Goal: Task Accomplishment & Management: Use online tool/utility

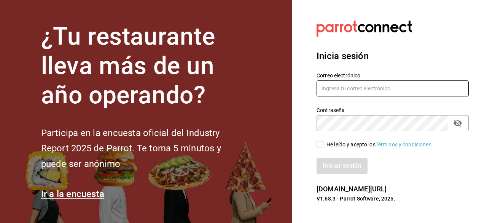
type input "[PERSON_NAME][EMAIL_ADDRESS][PERSON_NAME][DOMAIN_NAME]"
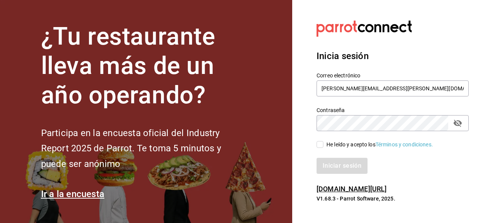
click at [319, 143] on input "He leído y acepto los Términos y condiciones." at bounding box center [320, 144] width 7 height 7
checkbox input "true"
click at [333, 166] on button "Iniciar sesión" at bounding box center [343, 166] width 52 height 16
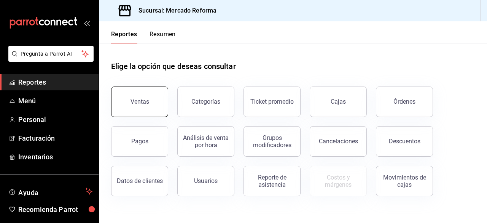
click at [144, 105] on button "Ventas" at bounding box center [139, 101] width 57 height 30
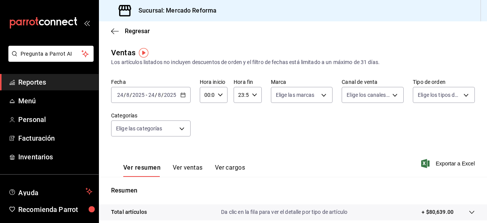
click at [183, 95] on icon "button" at bounding box center [182, 94] width 5 height 5
click at [227, 129] on div "Fecha [DATE] [DATE] - [DATE] [DATE] Hora inicio 00:00 Hora inicio Hora fin 23:5…" at bounding box center [293, 111] width 364 height 67
click at [182, 97] on icon "button" at bounding box center [182, 94] width 5 height 5
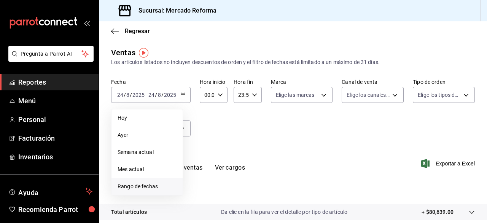
click at [154, 185] on span "Rango de fechas" at bounding box center [147, 186] width 59 height 8
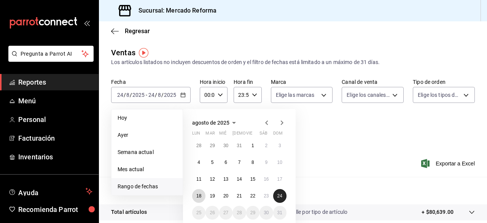
drag, startPoint x: 197, startPoint y: 195, endPoint x: 274, endPoint y: 193, distance: 77.3
click at [274, 193] on div "28 29 30 31 1 2 3 4 5 6 7 8 9 10 11 12 13 14 15 16 17 18 19 20 21 22 23 24 25 2…" at bounding box center [239, 179] width 94 height 81
click at [195, 197] on button "18" at bounding box center [198, 196] width 13 height 14
drag, startPoint x: 198, startPoint y: 196, endPoint x: 277, endPoint y: 196, distance: 79.6
click at [277, 196] on div "28 29 30 31 1 2 3 4 5 6 7 8 9 10 11 12 13 14 15 16 17 18 19 20 21 22 23 24 25 2…" at bounding box center [239, 179] width 94 height 81
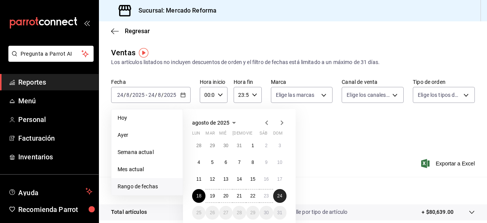
click at [277, 196] on abbr "24" at bounding box center [279, 195] width 5 height 5
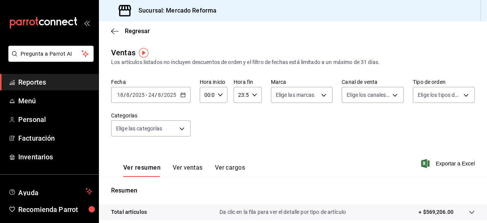
click at [183, 94] on \(Stroke\) "button" at bounding box center [183, 94] width 4 height 0
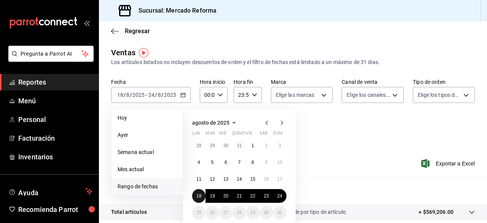
click at [197, 196] on abbr "18" at bounding box center [198, 195] width 5 height 5
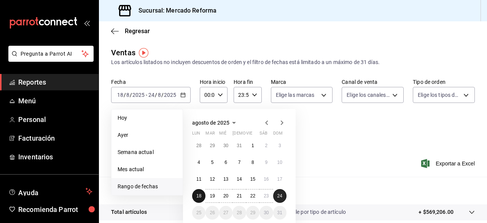
drag, startPoint x: 197, startPoint y: 196, endPoint x: 279, endPoint y: 195, distance: 82.6
click at [279, 195] on div "28 29 30 31 1 2 3 4 5 6 7 8 9 10 11 12 13 14 15 16 17 18 19 20 21 22 23 24 25 2…" at bounding box center [239, 179] width 94 height 81
click at [279, 195] on abbr "24" at bounding box center [279, 195] width 5 height 5
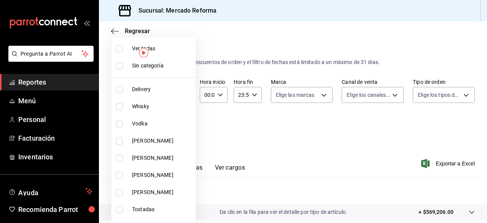
click at [181, 127] on body "Pregunta a Parrot AI Reportes Menú Personal Facturación Inventarios Ayuda Recom…" at bounding box center [243, 111] width 487 height 223
click at [120, 49] on input "checkbox" at bounding box center [119, 48] width 7 height 7
checkbox input "true"
type input "92dc4cae-9c42-48a5-aa63-f50684ad7fd1,15a18657-e758-4947-b740-bbb2adede7dd,e517e…"
checkbox input "true"
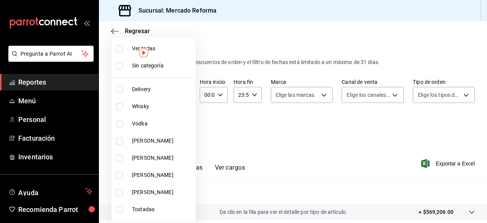
checkbox input "true"
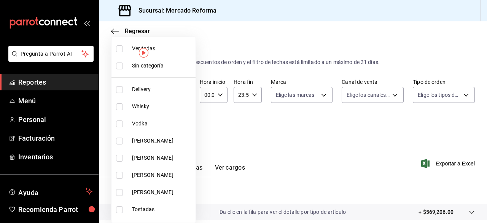
checkbox input "true"
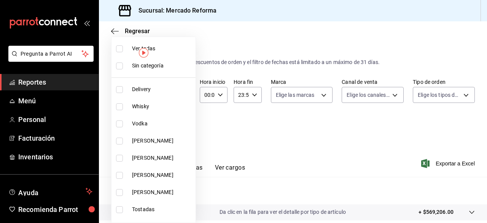
checkbox input "true"
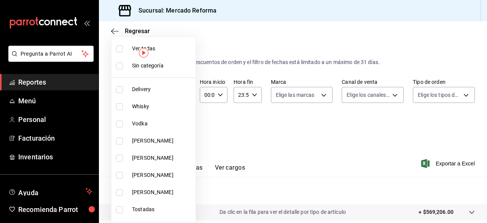
checkbox input "true"
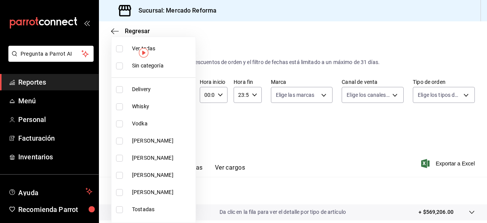
checkbox input "true"
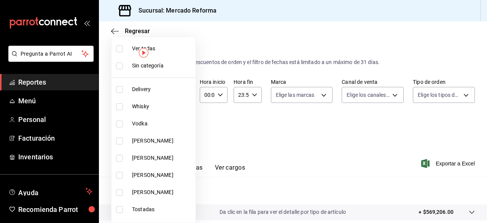
checkbox input "true"
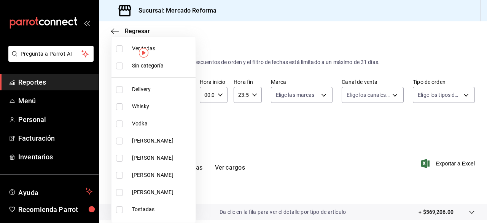
checkbox input "true"
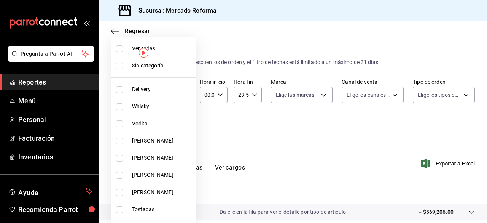
checkbox input "true"
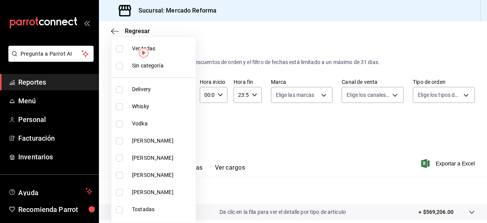
checkbox input "true"
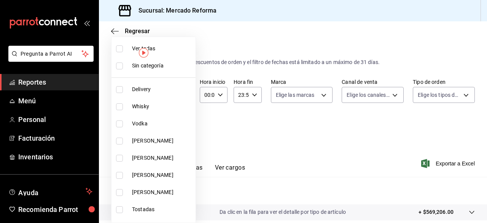
checkbox input "true"
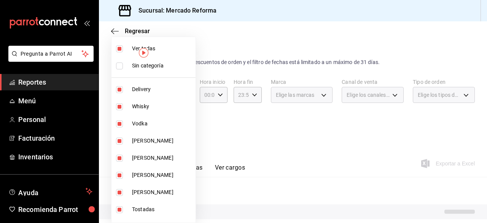
click at [352, 164] on div at bounding box center [243, 111] width 487 height 223
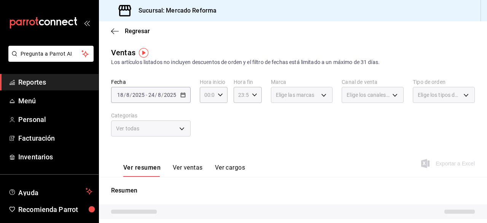
click at [316, 146] on div "Ver resumen Ver ventas Ver cargos Exportar a Excel" at bounding box center [293, 160] width 388 height 31
click at [292, 139] on div "Fecha [DATE] [DATE] - [DATE] [DATE] Hora inicio 00:00 Hora inicio Hora fin 23:5…" at bounding box center [293, 111] width 364 height 67
click at [276, 133] on div "Fecha [DATE] [DATE] - [DATE] [DATE] Hora inicio 00:00 Hora inicio Hora fin 23:5…" at bounding box center [293, 111] width 364 height 67
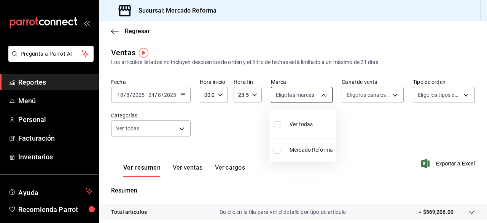
click at [320, 95] on body "Pregunta a Parrot AI Reportes Menú Personal Facturación Inventarios Ayuda Recom…" at bounding box center [243, 111] width 487 height 223
click at [278, 123] on input "checkbox" at bounding box center [277, 124] width 7 height 7
checkbox input "true"
type input "ae828a00-f9e9-46fb-a95c-bc024de736cf"
checkbox input "true"
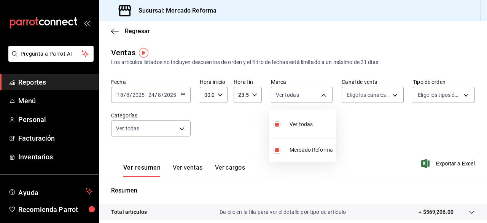
click at [392, 92] on div at bounding box center [243, 111] width 487 height 223
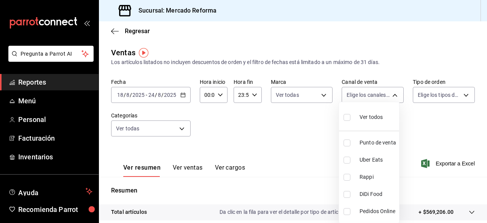
click at [392, 92] on body "Pregunta a Parrot AI Reportes Menú Personal Facturación Inventarios Ayuda Recom…" at bounding box center [243, 111] width 487 height 223
click at [346, 116] on input "checkbox" at bounding box center [347, 117] width 7 height 7
checkbox input "true"
type input "PARROT,UBER_EATS,RAPPI,DIDI_FOOD,ONLINE"
checkbox input "true"
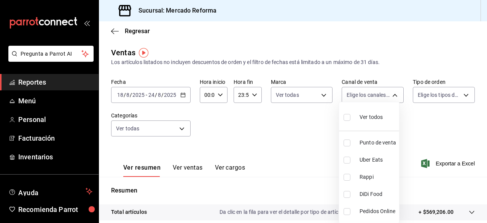
checkbox input "true"
click at [314, 127] on div at bounding box center [243, 111] width 487 height 223
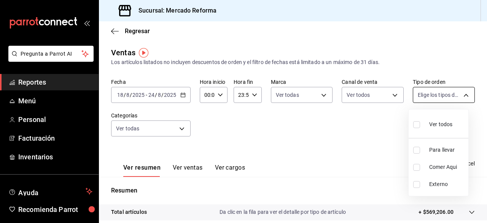
click at [460, 93] on body "Pregunta a Parrot AI Reportes Menú Personal Facturación Inventarios Ayuda Recom…" at bounding box center [243, 111] width 487 height 223
click at [418, 124] on input "checkbox" at bounding box center [416, 124] width 7 height 7
checkbox input "true"
type input "543b6f55-63b3-4283-b38a-1c71103a1357,8967f16d-2e4d-4984-8791-673d8c0d58d4,EXTER…"
checkbox input "true"
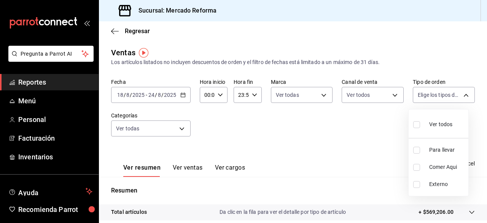
checkbox input "true"
click at [305, 138] on div at bounding box center [243, 111] width 487 height 223
click at [183, 95] on icon "button" at bounding box center [182, 94] width 5 height 5
click at [317, 136] on div "Fecha [DATE] [DATE] - [DATE] [DATE] Hora inicio 00:00 Hora inicio Hora fin 23:5…" at bounding box center [293, 111] width 364 height 67
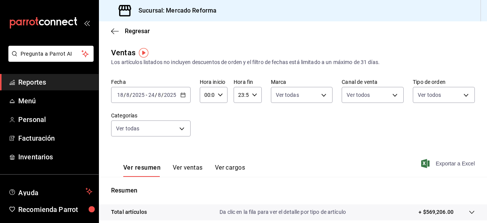
click at [441, 163] on span "Exportar a Excel" at bounding box center [449, 163] width 52 height 9
